Goal: Task Accomplishment & Management: Manage account settings

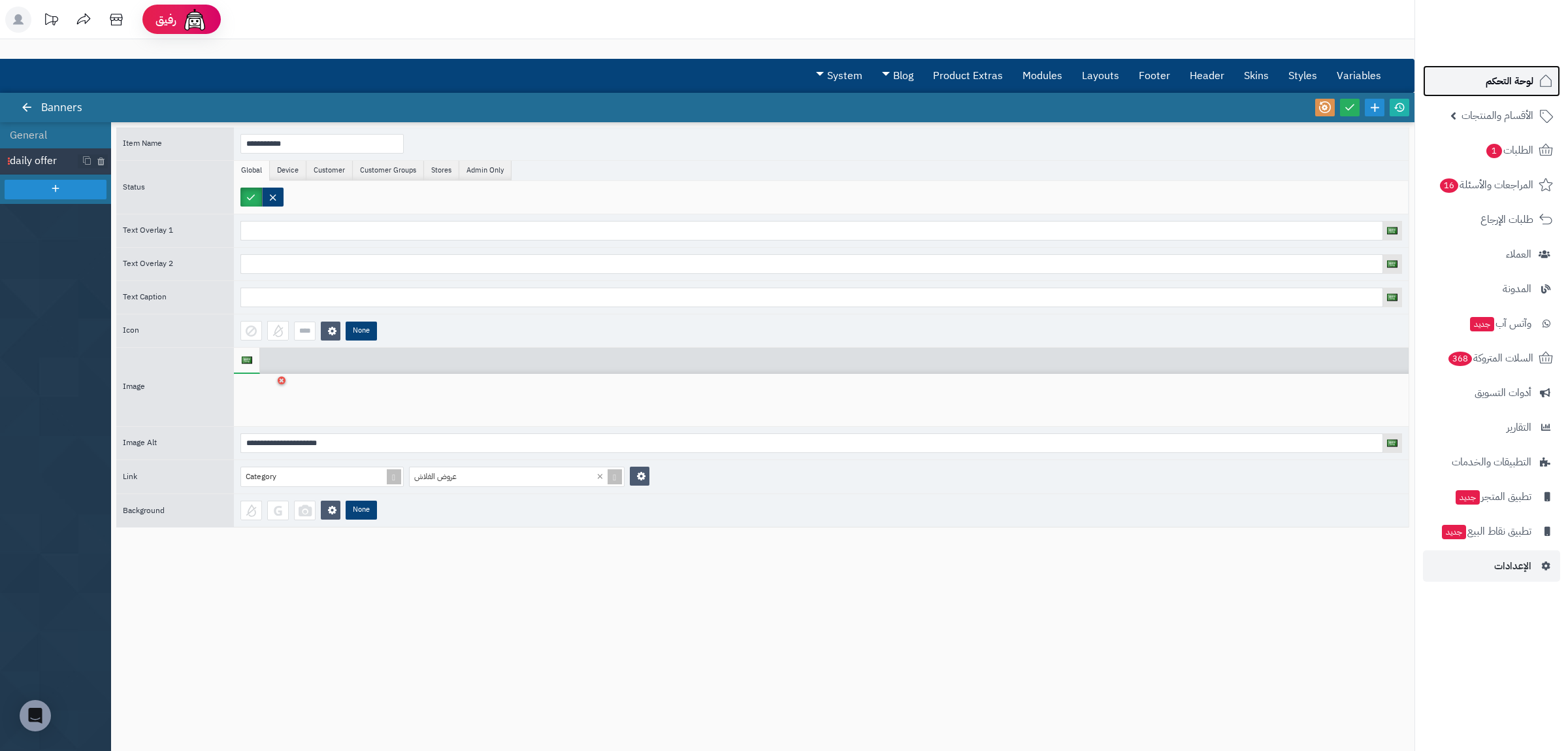
click at [1525, 84] on span "لوحة التحكم" at bounding box center [1509, 81] width 48 height 18
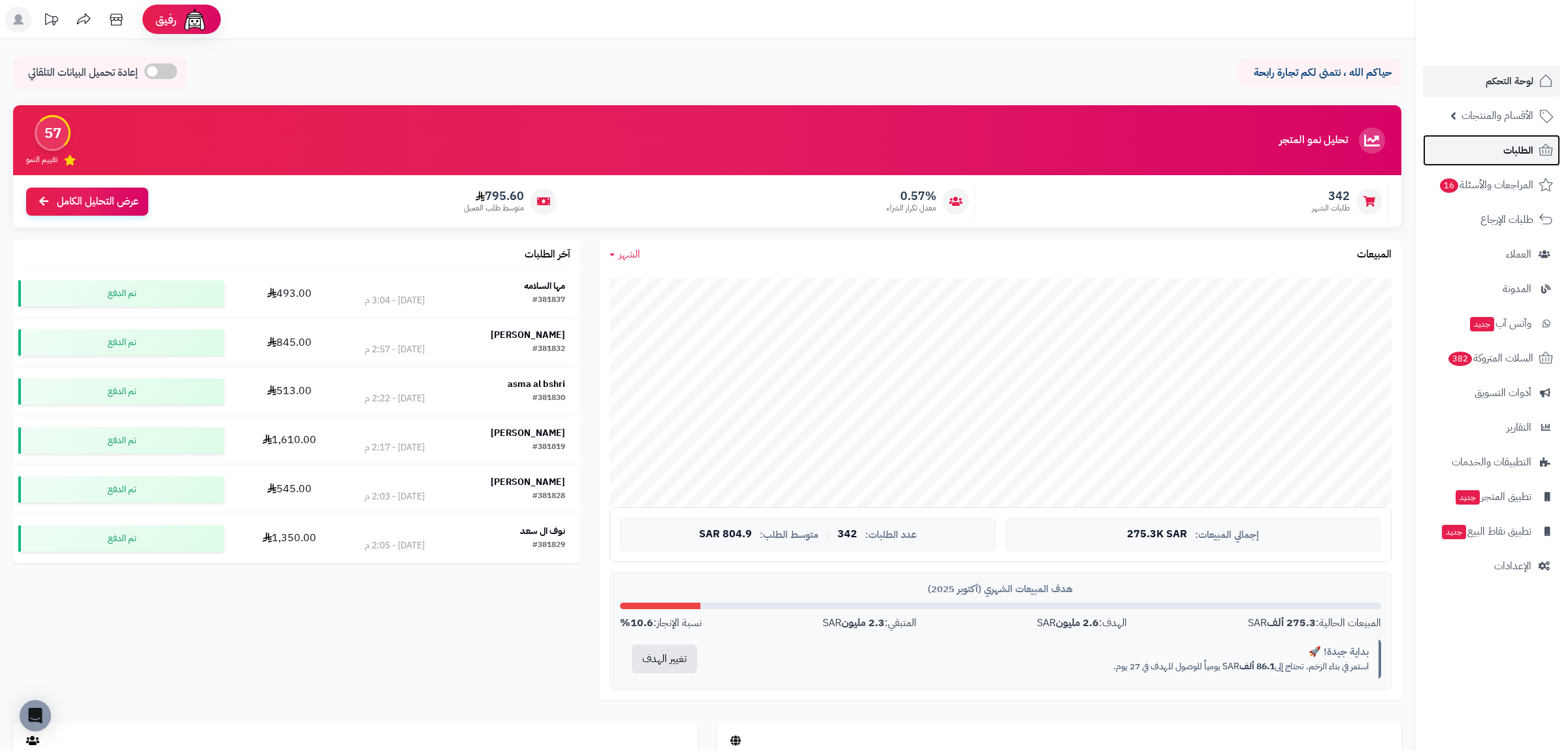
click at [1523, 150] on span "الطلبات" at bounding box center [1518, 150] width 30 height 18
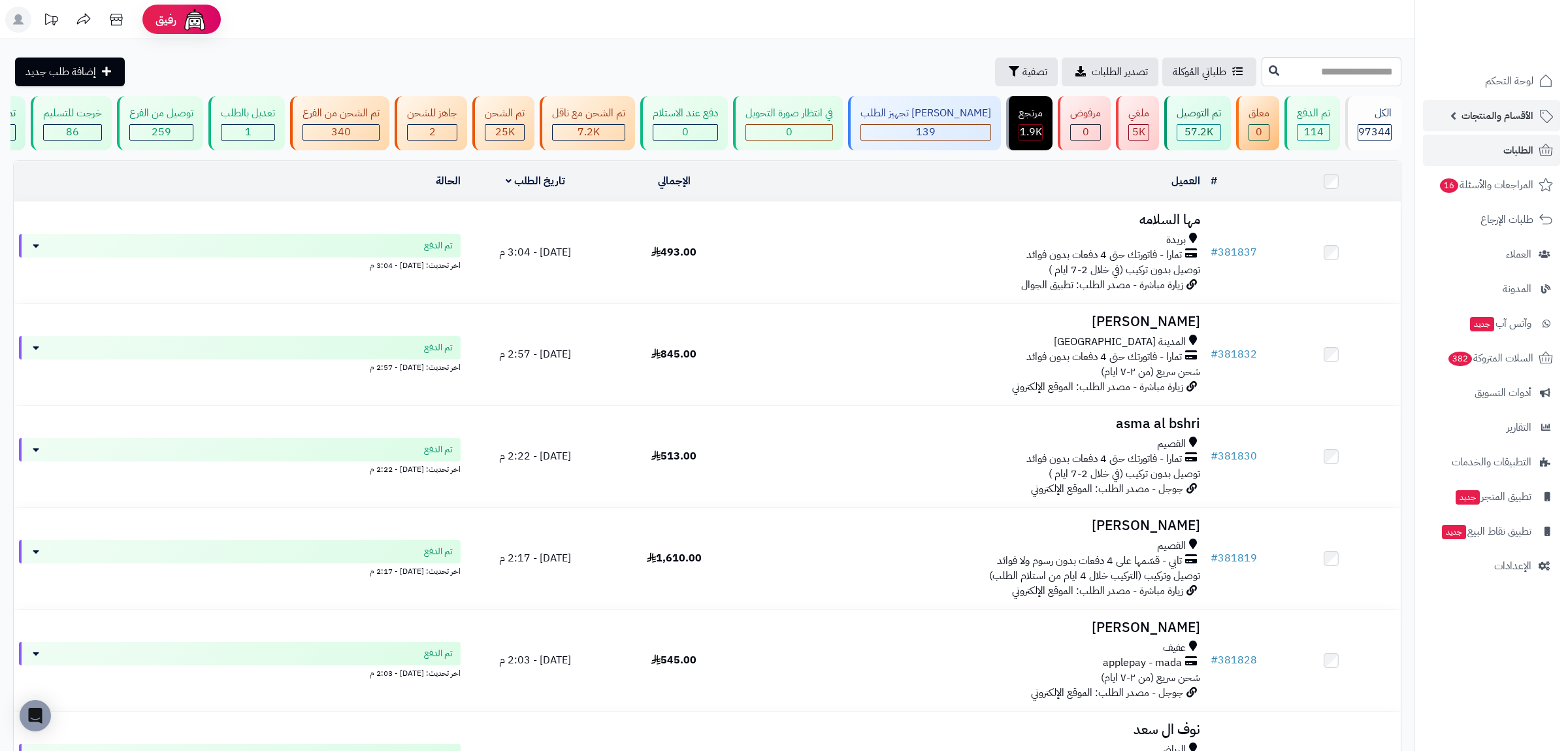
click at [1489, 107] on span "الأقسام والمنتجات" at bounding box center [1498, 115] width 72 height 18
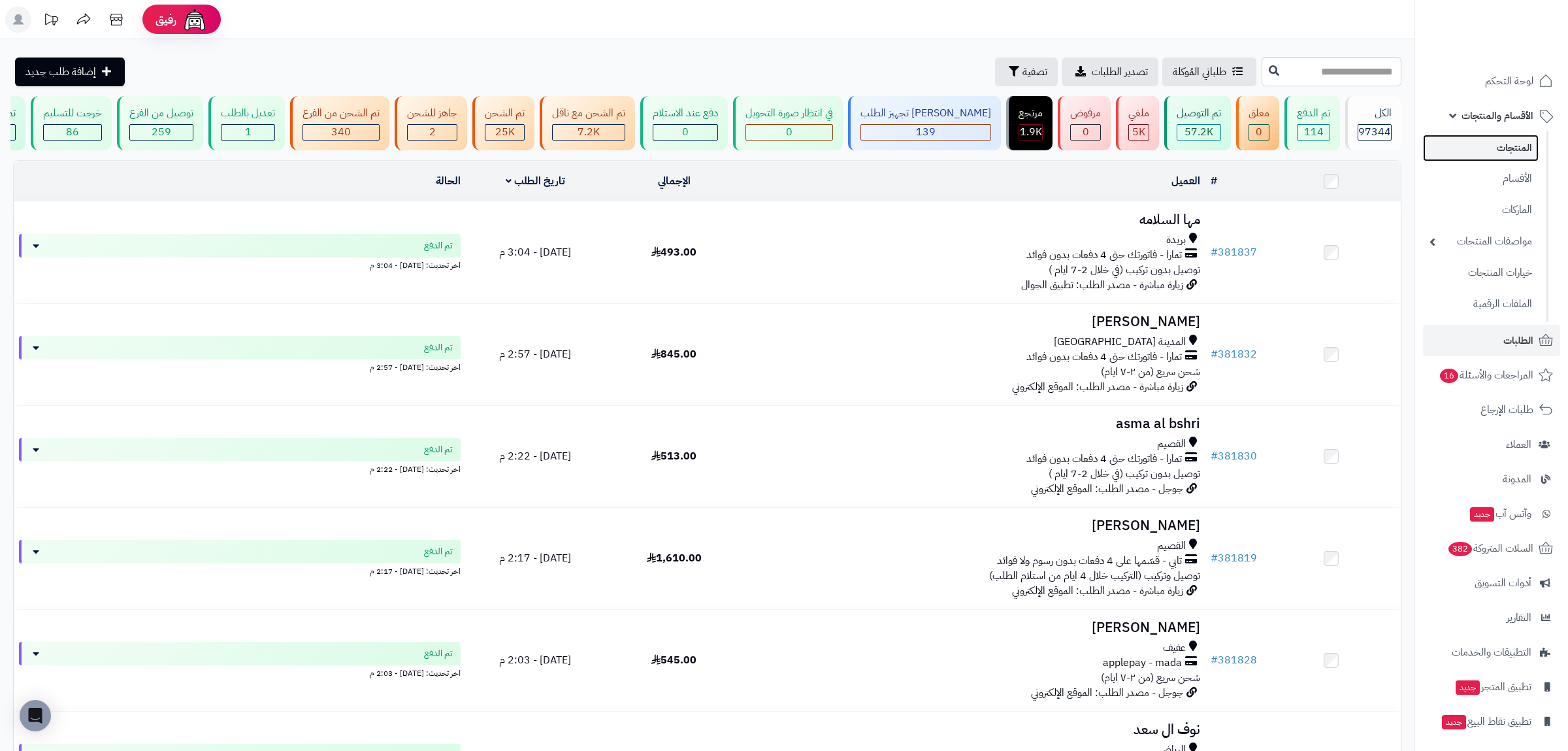
click at [1494, 151] on link "المنتجات" at bounding box center [1481, 148] width 116 height 27
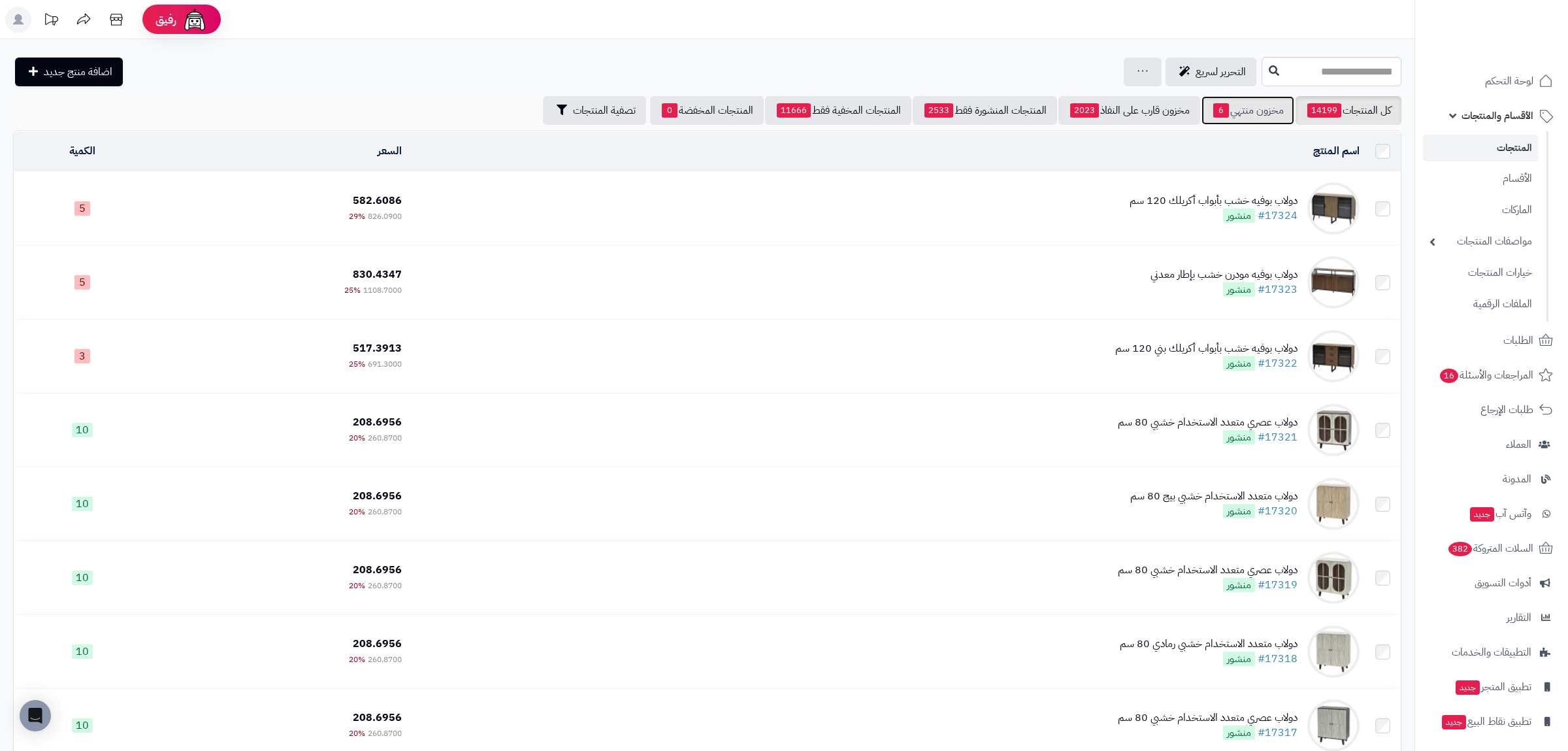
click at [1242, 111] on link "مخزون منتهي 6" at bounding box center [1248, 110] width 93 height 29
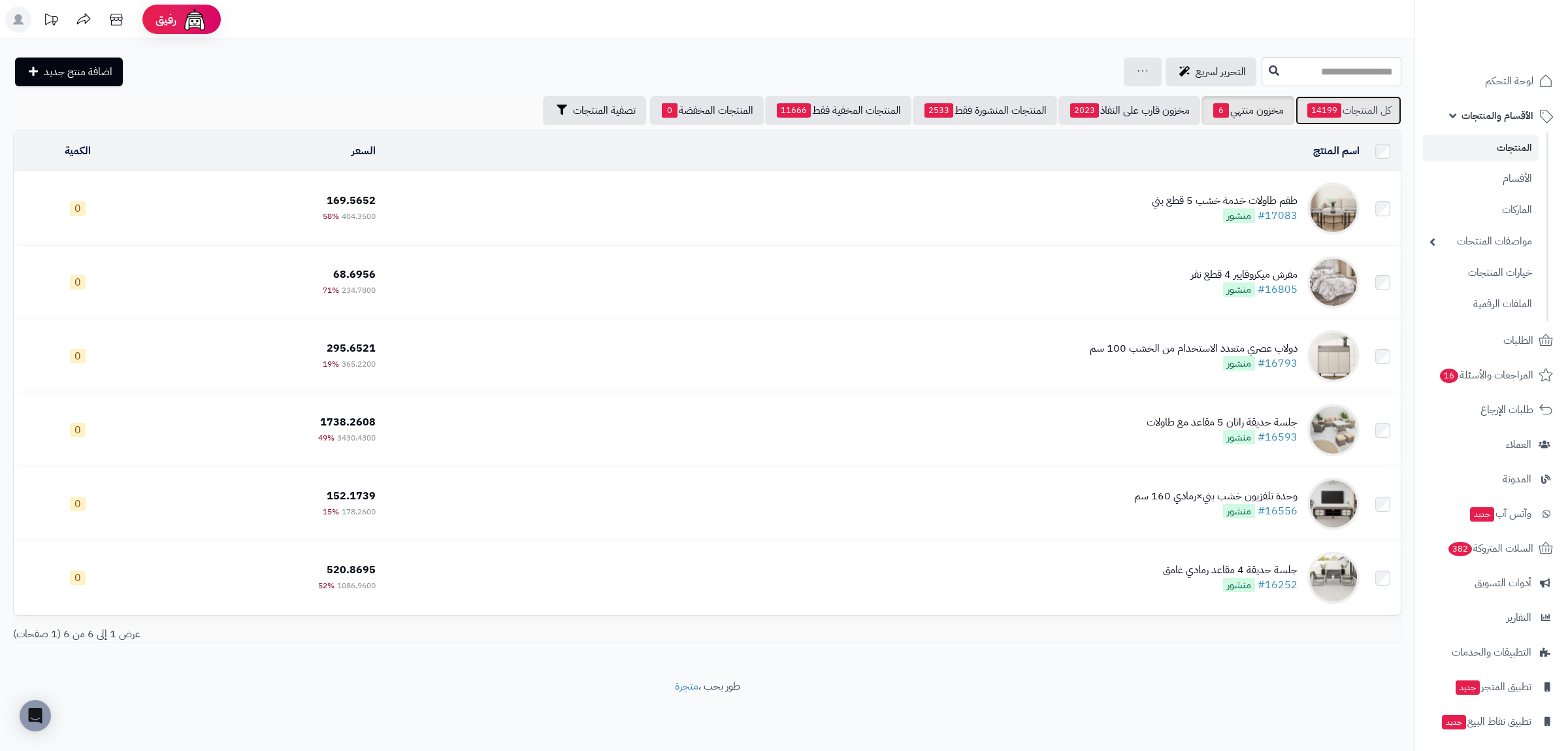
click at [1362, 106] on link "كل المنتجات 14199" at bounding box center [1349, 110] width 106 height 29
